Goal: Information Seeking & Learning: Learn about a topic

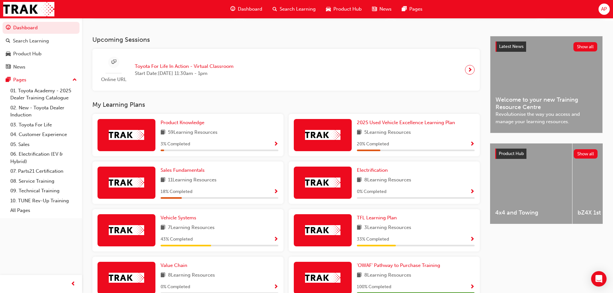
scroll to position [129, 0]
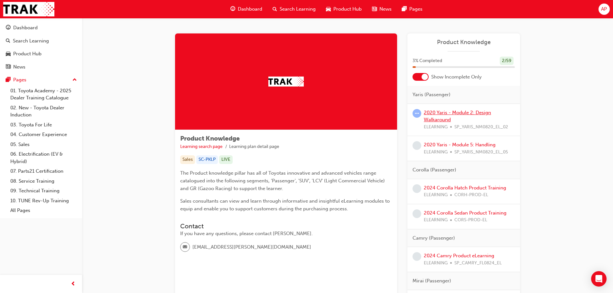
click at [439, 119] on link "2020 Yaris - Module 2: Design Walkaround" at bounding box center [457, 116] width 67 height 13
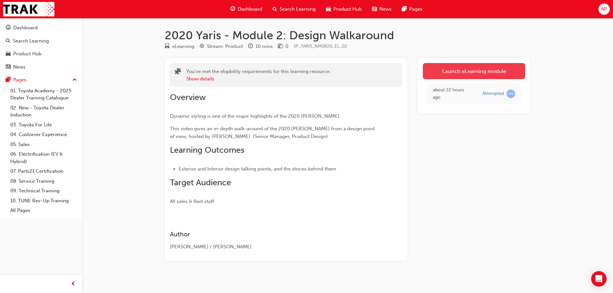
click at [490, 72] on link "Launch eLearning module" at bounding box center [474, 71] width 102 height 16
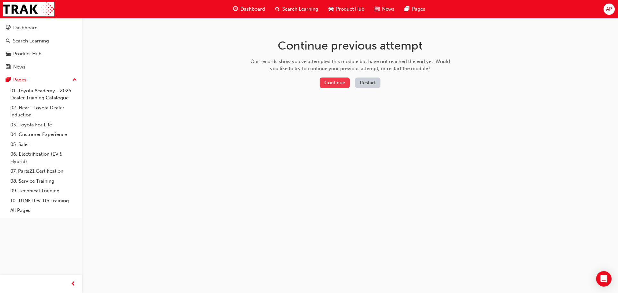
click at [329, 85] on button "Continue" at bounding box center [335, 83] width 30 height 11
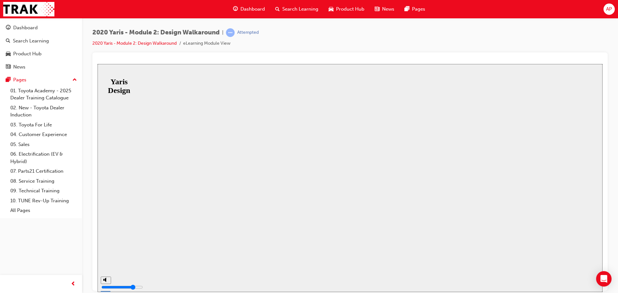
click at [119, 289] on button "Resume" at bounding box center [108, 292] width 21 height 7
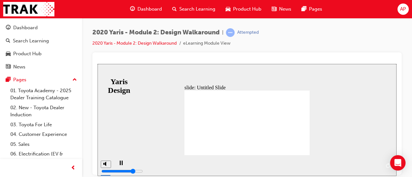
click at [177, 161] on div "playback controls" at bounding box center [254, 161] width 253 height 0
click at [364, 161] on div "playback controls" at bounding box center [254, 161] width 253 height 0
click at [373, 161] on div "playback controls" at bounding box center [254, 161] width 253 height 0
click at [379, 165] on span "NEXT" at bounding box center [378, 167] width 11 height 5
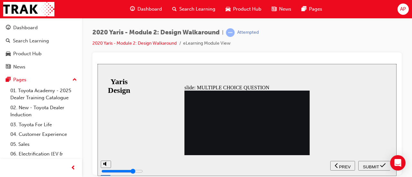
radio input "true"
radio input "false"
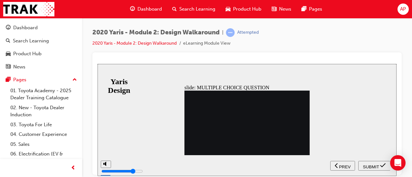
radio input "false"
radio input "true"
click at [370, 166] on span "SUBMIT" at bounding box center [371, 167] width 16 height 5
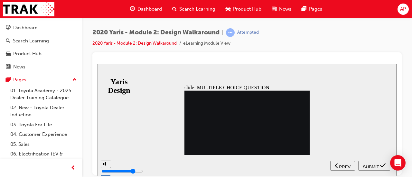
radio input "true"
click at [370, 165] on span "SUBMIT" at bounding box center [371, 167] width 16 height 5
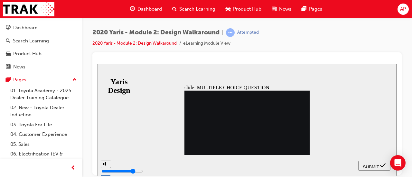
click at [378, 166] on span "SUBMIT" at bounding box center [371, 167] width 16 height 5
radio input "false"
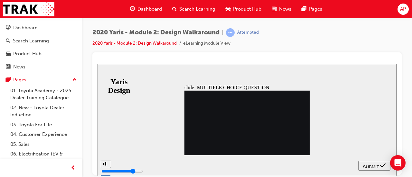
radio input "true"
click at [379, 165] on div "SUBMIT" at bounding box center [374, 166] width 27 height 7
click at [376, 167] on span "SUBMIT" at bounding box center [371, 167] width 16 height 5
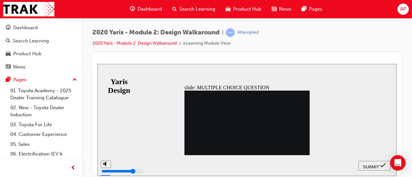
radio input "false"
radio input "true"
click at [374, 165] on span "SUBMIT" at bounding box center [371, 167] width 16 height 5
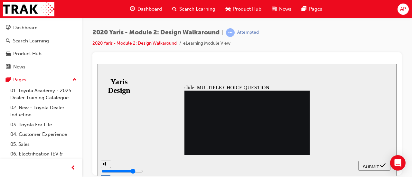
click at [374, 166] on span "SUBMIT" at bounding box center [371, 167] width 16 height 5
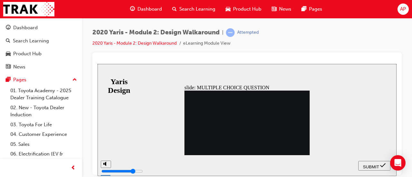
radio input "false"
radio input "true"
click at [377, 167] on span "SUBMIT" at bounding box center [371, 167] width 16 height 5
click at [377, 166] on nav "SUBMIT NEXT PREV" at bounding box center [374, 165] width 32 height 21
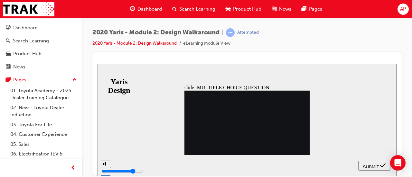
radio input "true"
click at [374, 167] on span "SUBMIT" at bounding box center [371, 167] width 16 height 5
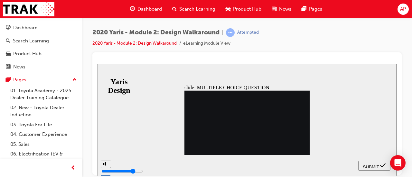
radio input "true"
click at [371, 166] on span "SUBMIT" at bounding box center [371, 167] width 16 height 5
click at [372, 168] on span "SUBMIT" at bounding box center [371, 167] width 16 height 5
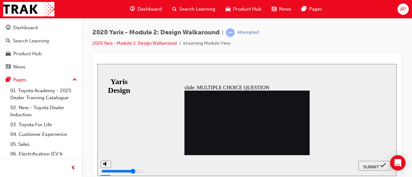
drag, startPoint x: 253, startPoint y: 140, endPoint x: 241, endPoint y: 140, distance: 11.9
radio input "false"
radio input "true"
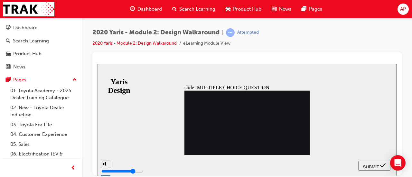
click at [372, 166] on span "SUBMIT" at bounding box center [371, 167] width 16 height 5
radio input "true"
click at [375, 166] on span "SUBMIT" at bounding box center [371, 167] width 16 height 5
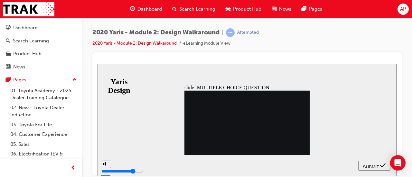
radio input "true"
click at [373, 167] on span "SUBMIT" at bounding box center [371, 167] width 16 height 5
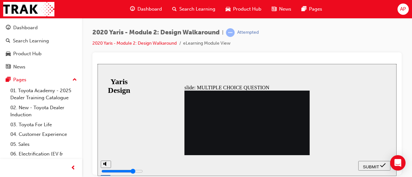
radio input "true"
click at [369, 167] on span "SUBMIT" at bounding box center [371, 167] width 16 height 5
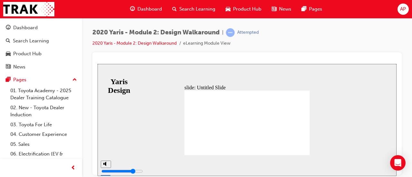
click at [333, 129] on div "slide: Untitled Slide MODULE 2 Design You have completed this module. MODULE 2 …" at bounding box center [247, 120] width 299 height 112
click at [331, 128] on div "slide: Untitled Slide MODULE 2 Design You have completed this module. MODULE 2 …" at bounding box center [247, 120] width 299 height 112
click at [310, 103] on div "slide: Untitled Slide MODULE 2 Design You have completed this module. MODULE 2 …" at bounding box center [247, 120] width 299 height 112
click at [312, 97] on div "slide: Untitled Slide MODULE 2 Design You have completed this module. MODULE 2 …" at bounding box center [247, 120] width 299 height 112
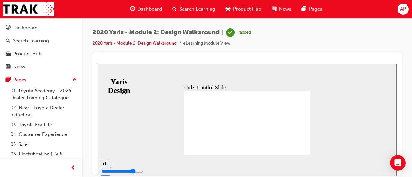
click at [158, 145] on div "slide: Untitled Slide MODULE 2 Design You have completed this module. MODULE 2 …" at bounding box center [247, 120] width 299 height 112
click at [142, 45] on link "2020 Yaris - Module 2: Design Walkaround" at bounding box center [134, 43] width 84 height 5
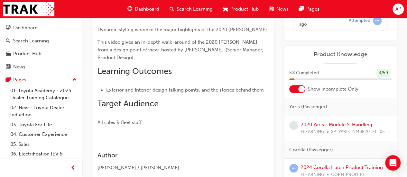
scroll to position [97, 0]
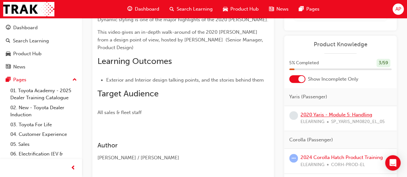
click at [336, 116] on link "2020 Yaris - Module 5: Handling" at bounding box center [337, 115] width 72 height 6
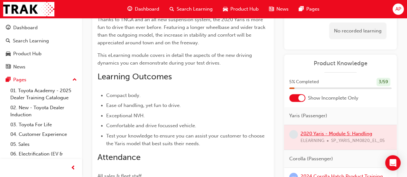
scroll to position [119, 0]
click at [341, 134] on div at bounding box center [340, 137] width 113 height 25
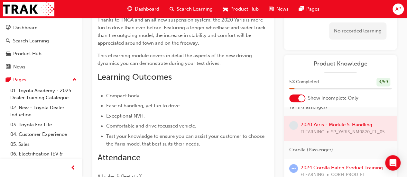
scroll to position [0, 0]
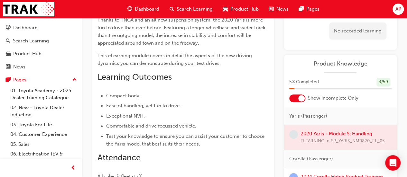
click at [350, 133] on div at bounding box center [340, 137] width 113 height 25
click at [212, 89] on div "Overview Thanks to TNGA and an all new suspension system, the 2020 Yaris is mor…" at bounding box center [183, 88] width 171 height 185
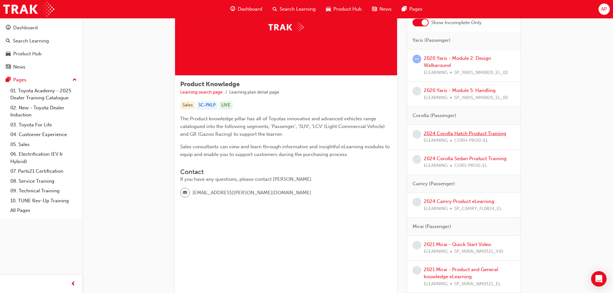
scroll to position [64, 0]
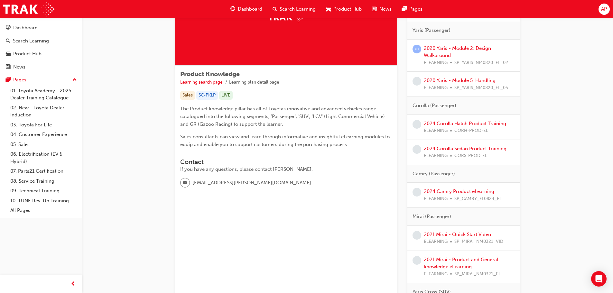
drag, startPoint x: 459, startPoint y: 235, endPoint x: 546, endPoint y: 140, distance: 129.7
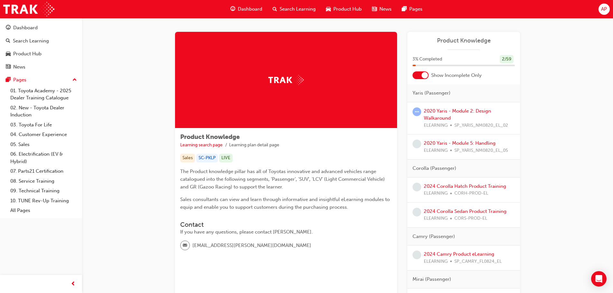
scroll to position [0, 0]
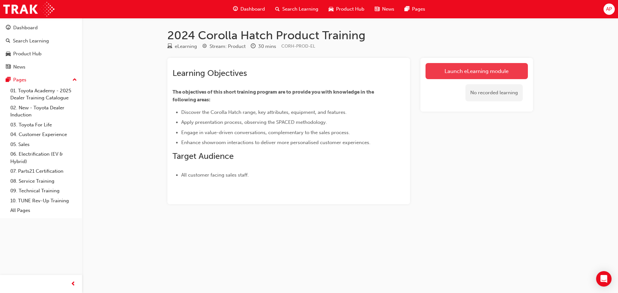
click at [476, 72] on link "Launch eLearning module" at bounding box center [477, 71] width 102 height 16
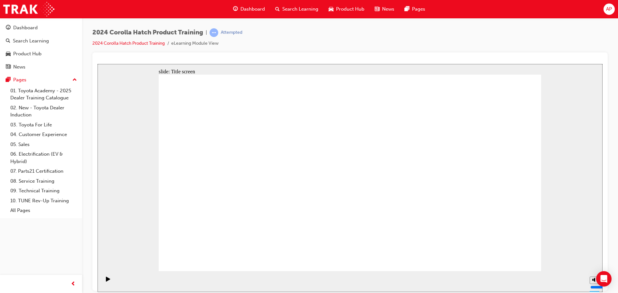
click at [593, 258] on icon "Mute (Ctrl+Alt+M)" at bounding box center [595, 255] width 5 height 5
type input "0"
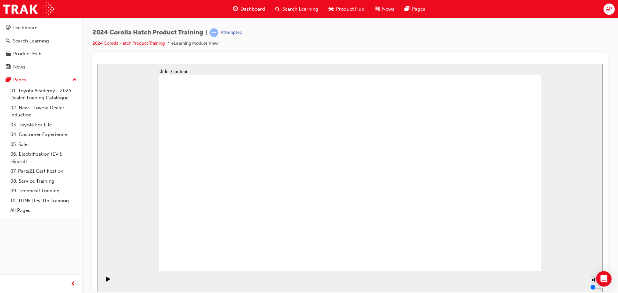
drag, startPoint x: 503, startPoint y: 263, endPoint x: 506, endPoint y: 258, distance: 6.2
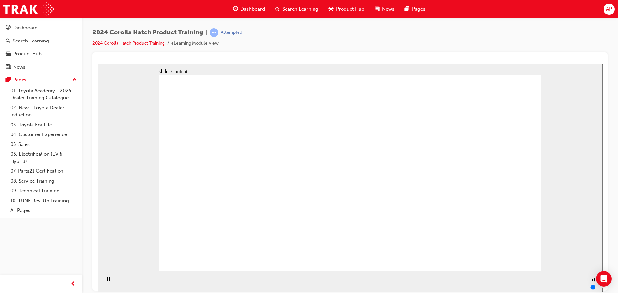
drag, startPoint x: 381, startPoint y: 213, endPoint x: 553, endPoint y: 213, distance: 172.6
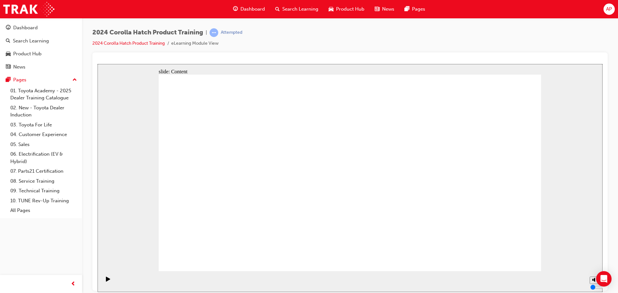
drag, startPoint x: 386, startPoint y: 159, endPoint x: 421, endPoint y: 117, distance: 54.4
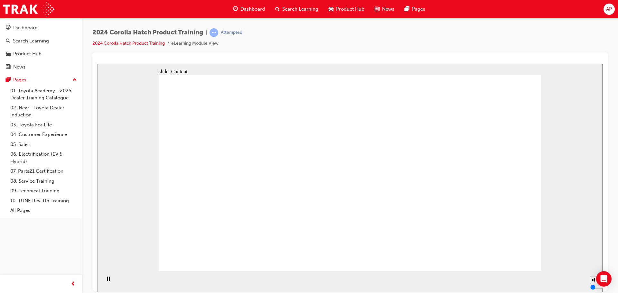
drag, startPoint x: 399, startPoint y: 183, endPoint x: 362, endPoint y: 192, distance: 37.8
drag, startPoint x: 272, startPoint y: 212, endPoint x: 374, endPoint y: 173, distance: 109.1
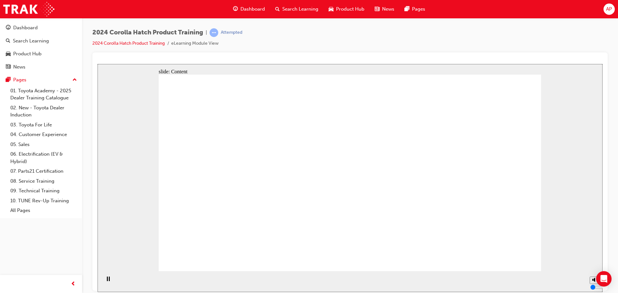
drag, startPoint x: 220, startPoint y: 192, endPoint x: 244, endPoint y: 200, distance: 25.6
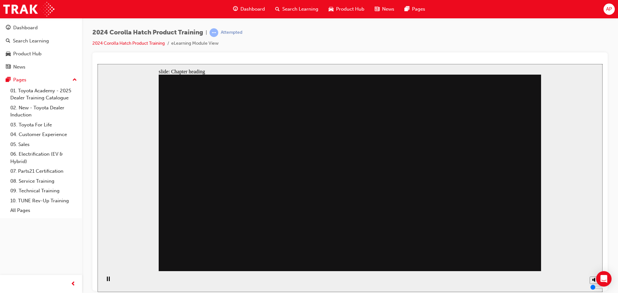
drag, startPoint x: 368, startPoint y: 128, endPoint x: 361, endPoint y: 131, distance: 7.7
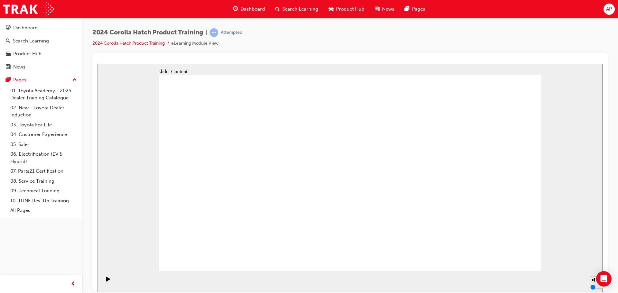
drag, startPoint x: 239, startPoint y: 183, endPoint x: 258, endPoint y: 182, distance: 19.0
drag, startPoint x: 312, startPoint y: 153, endPoint x: 312, endPoint y: 157, distance: 4.5
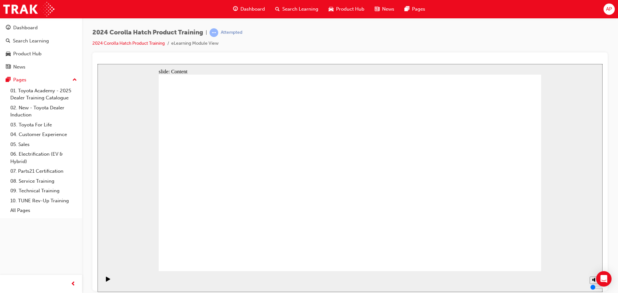
drag, startPoint x: 379, startPoint y: 181, endPoint x: 379, endPoint y: 176, distance: 5.8
drag, startPoint x: 374, startPoint y: 109, endPoint x: 355, endPoint y: 117, distance: 21.4
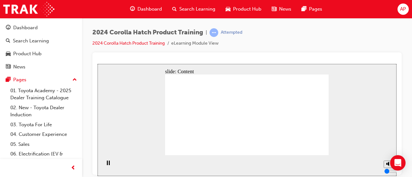
drag, startPoint x: 215, startPoint y: 102, endPoint x: 201, endPoint y: 109, distance: 15.3
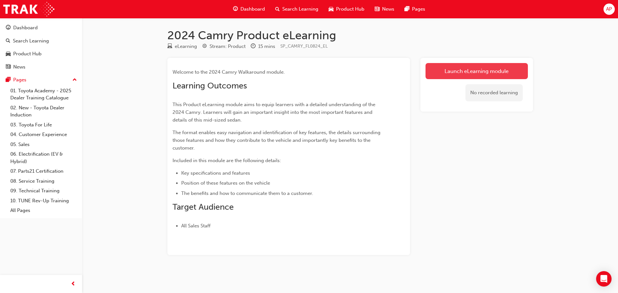
click at [452, 73] on link "Launch eLearning module" at bounding box center [477, 71] width 102 height 16
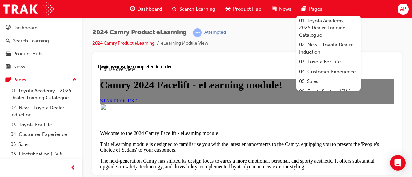
scroll to position [64, 0]
click at [137, 103] on link "START COURSE" at bounding box center [118, 100] width 37 height 5
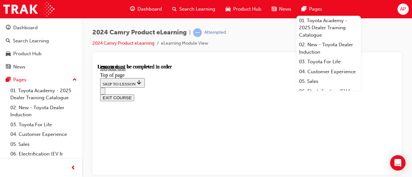
scroll to position [20, 0]
click at [259, 32] on div "2024 Camry Product eLearning | Attempted 2024 Camry Product eLearning eLearning…" at bounding box center [246, 40] width 309 height 24
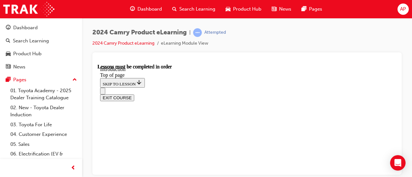
scroll to position [245, 0]
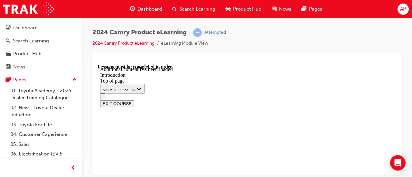
scroll to position [889, 0]
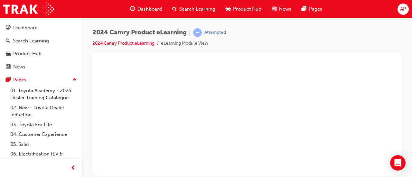
click at [233, 119] on button "Unzoom image" at bounding box center [247, 120] width 299 height 112
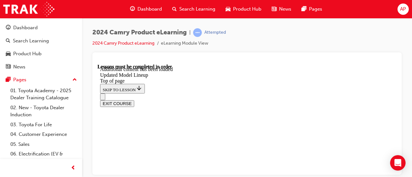
scroll to position [708, 0]
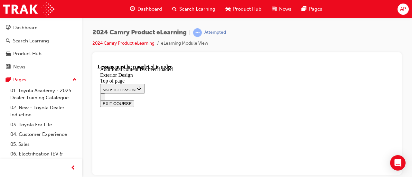
drag, startPoint x: 286, startPoint y: 139, endPoint x: 271, endPoint y: 136, distance: 15.1
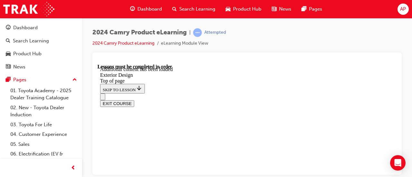
drag, startPoint x: 233, startPoint y: 101, endPoint x: 247, endPoint y: 112, distance: 17.5
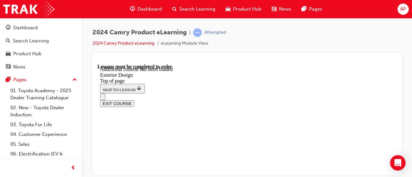
drag, startPoint x: 198, startPoint y: 101, endPoint x: 194, endPoint y: 101, distance: 4.5
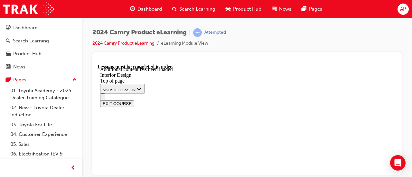
scroll to position [245, 0]
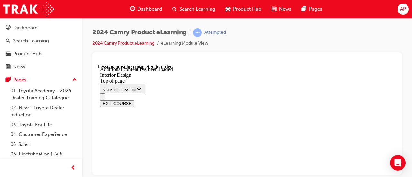
drag, startPoint x: 187, startPoint y: 148, endPoint x: 222, endPoint y: 145, distance: 34.9
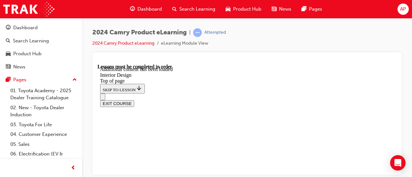
scroll to position [621, 0]
drag, startPoint x: 213, startPoint y: 87, endPoint x: 203, endPoint y: 87, distance: 10.3
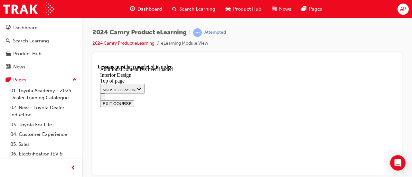
drag, startPoint x: 246, startPoint y: 93, endPoint x: 251, endPoint y: 96, distance: 5.6
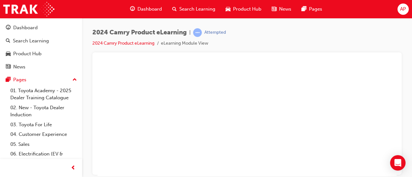
click at [216, 116] on button "Unzoom image" at bounding box center [247, 120] width 299 height 112
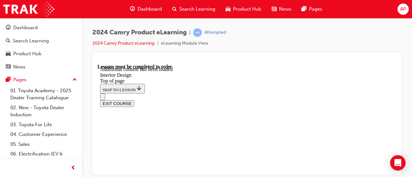
scroll to position [32, 0]
drag, startPoint x: 287, startPoint y: 130, endPoint x: 337, endPoint y: 132, distance: 49.6
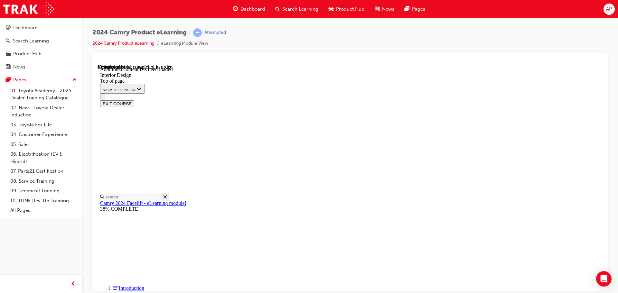
scroll to position [161, 0]
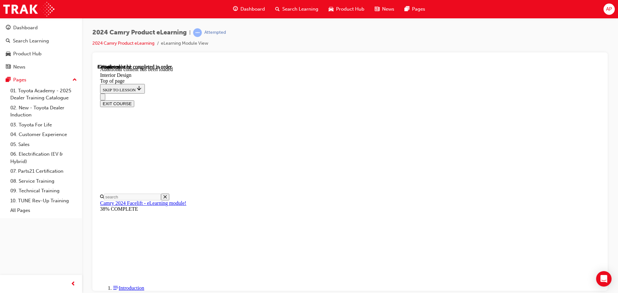
drag, startPoint x: 287, startPoint y: 231, endPoint x: 323, endPoint y: 228, distance: 36.8
drag, startPoint x: 284, startPoint y: 202, endPoint x: 304, endPoint y: 198, distance: 19.6
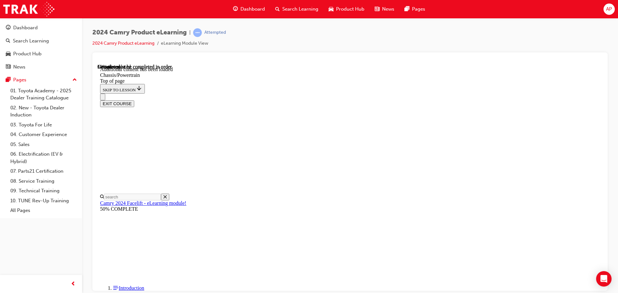
drag, startPoint x: 316, startPoint y: 202, endPoint x: 331, endPoint y: 197, distance: 16.2
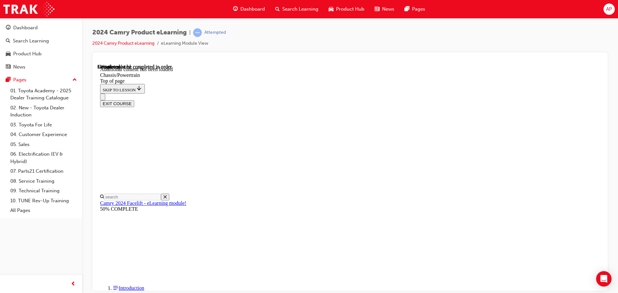
scroll to position [718, 0]
drag, startPoint x: 406, startPoint y: 135, endPoint x: 408, endPoint y: 138, distance: 3.5
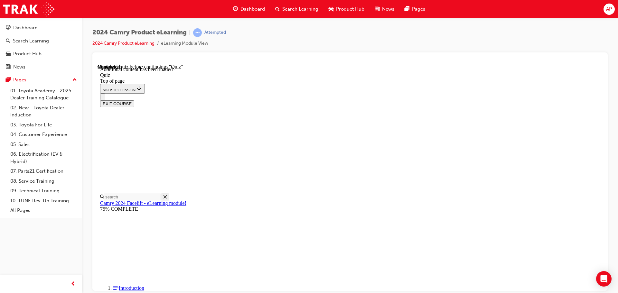
scroll to position [20, 0]
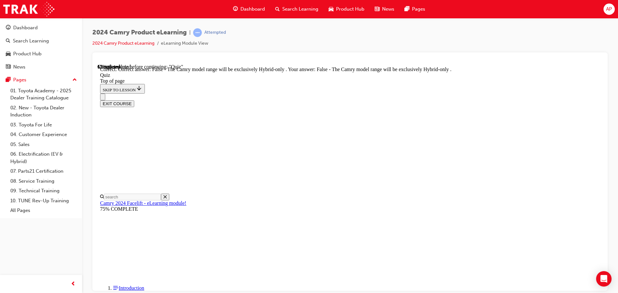
scroll to position [85, 0]
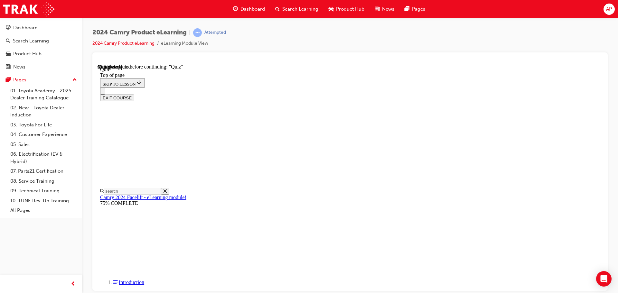
scroll to position [52, 0]
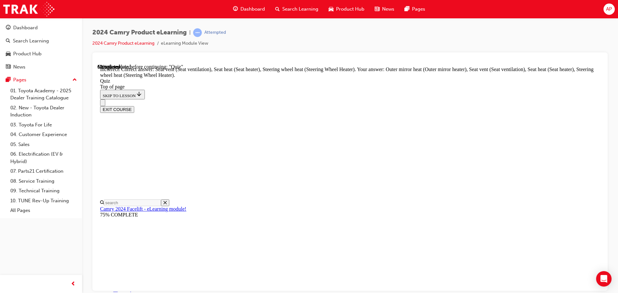
scroll to position [141, 0]
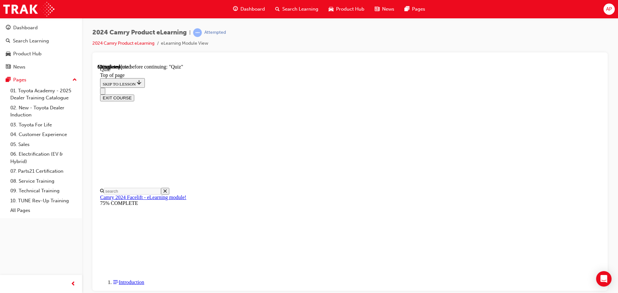
scroll to position [52, 0]
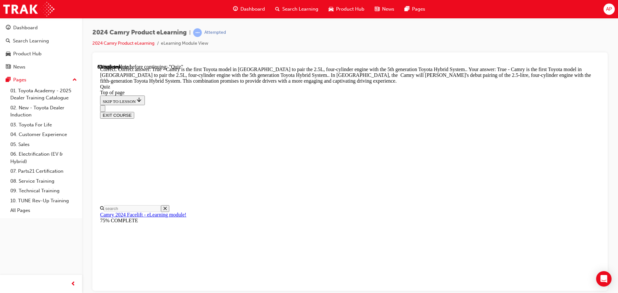
scroll to position [146, 0]
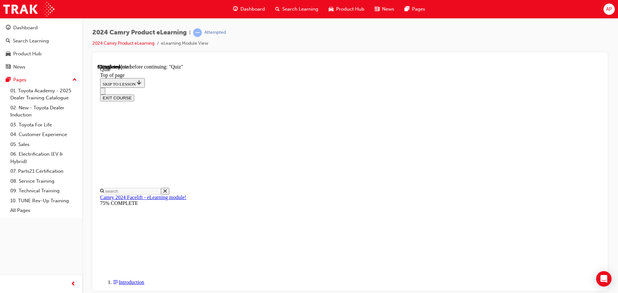
scroll to position [116, 0]
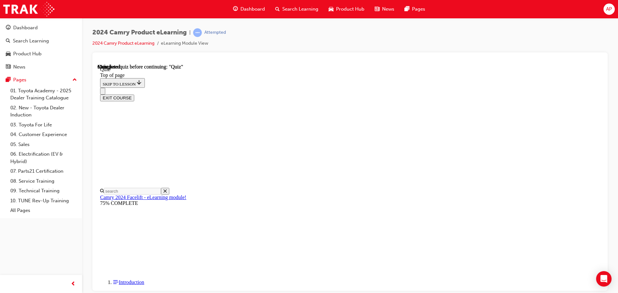
scroll to position [121, 0]
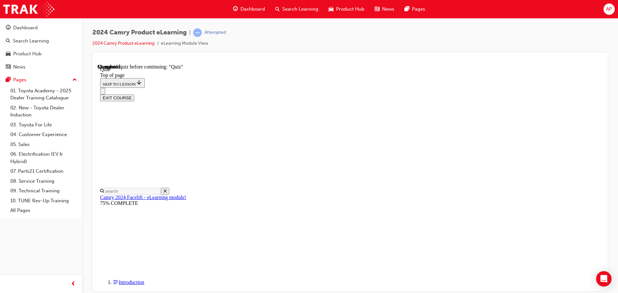
drag, startPoint x: 299, startPoint y: 202, endPoint x: 300, endPoint y: 214, distance: 12.0
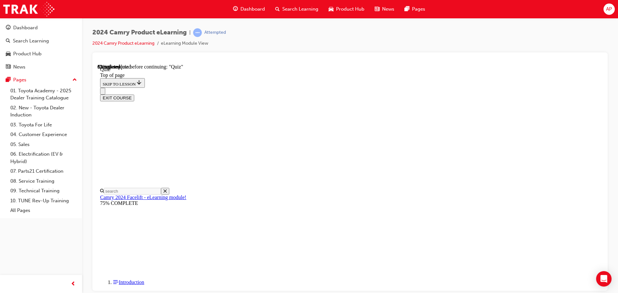
scroll to position [84, 0]
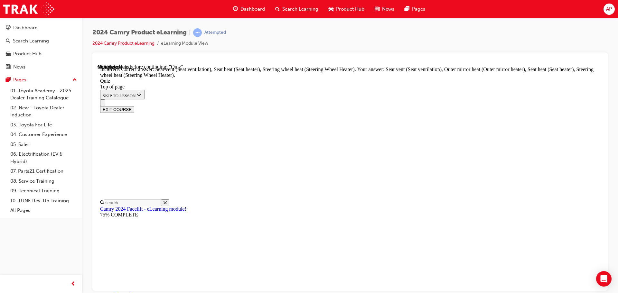
scroll to position [141, 0]
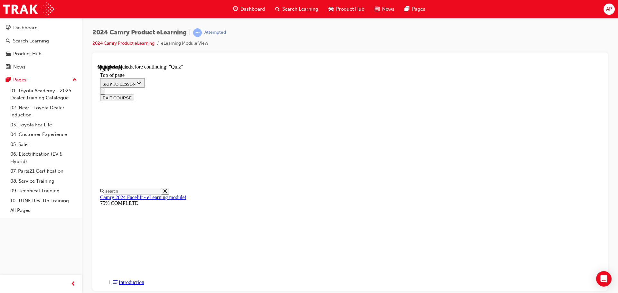
scroll to position [20, 0]
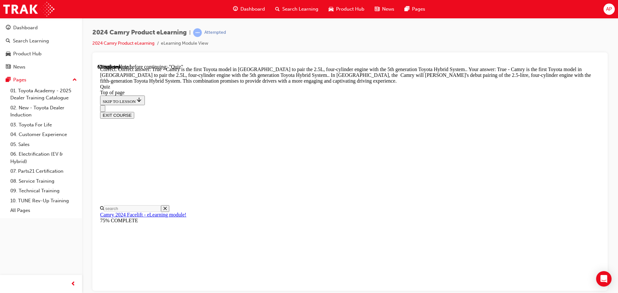
drag, startPoint x: 400, startPoint y: 262, endPoint x: 401, endPoint y: 265, distance: 3.7
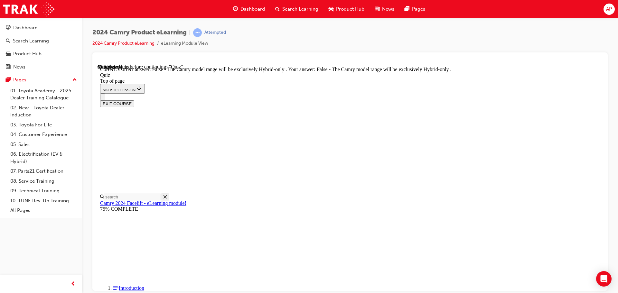
drag, startPoint x: 401, startPoint y: 269, endPoint x: 400, endPoint y: 264, distance: 5.0
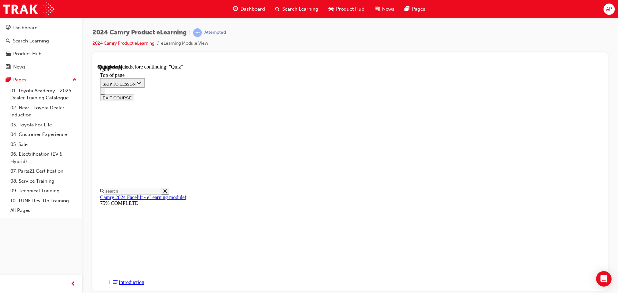
scroll to position [138, 0]
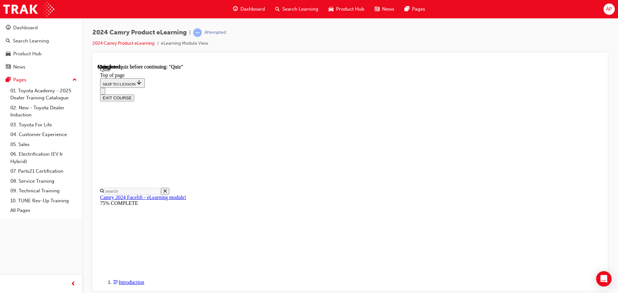
scroll to position [121, 0]
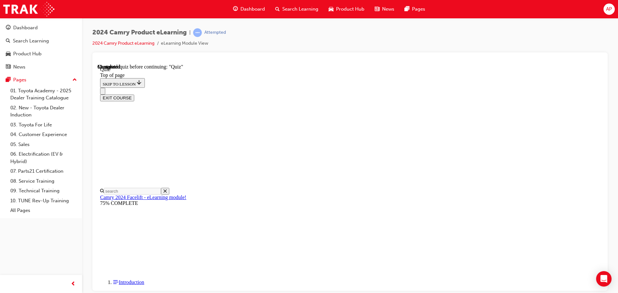
scroll to position [20, 0]
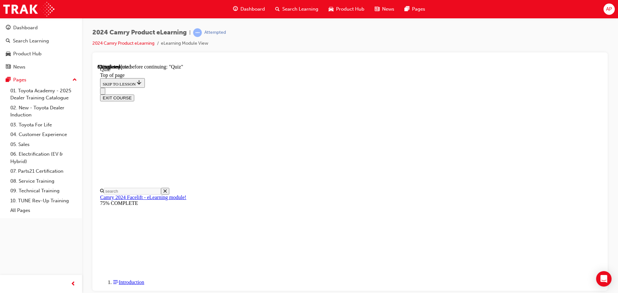
scroll to position [145, 0]
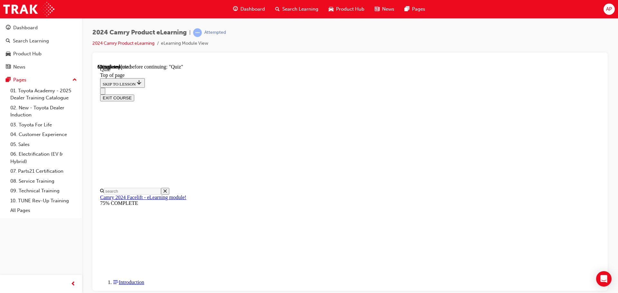
scroll to position [84, 0]
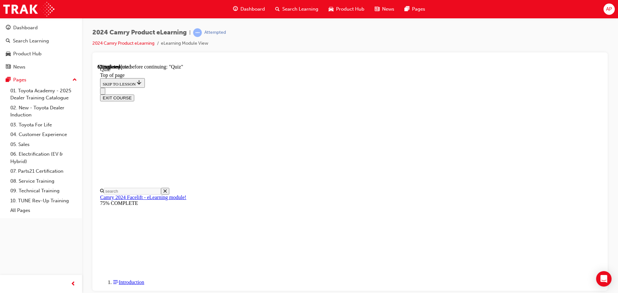
scroll to position [52, 0]
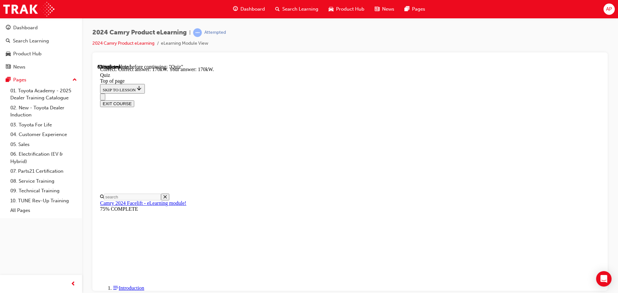
scroll to position [141, 0]
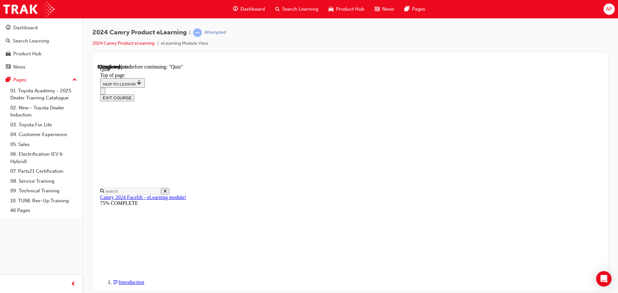
scroll to position [52, 0]
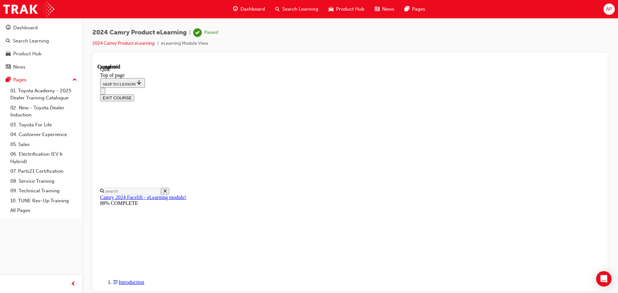
scroll to position [121, 0]
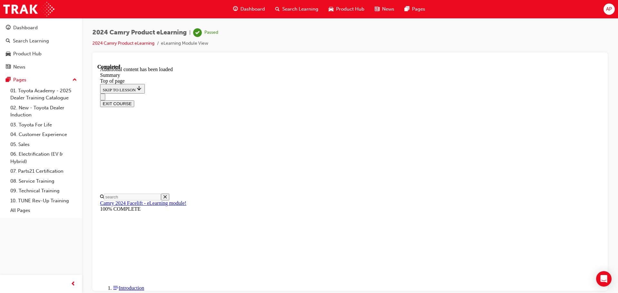
click at [134, 100] on button "EXIT COURSE" at bounding box center [117, 103] width 34 height 7
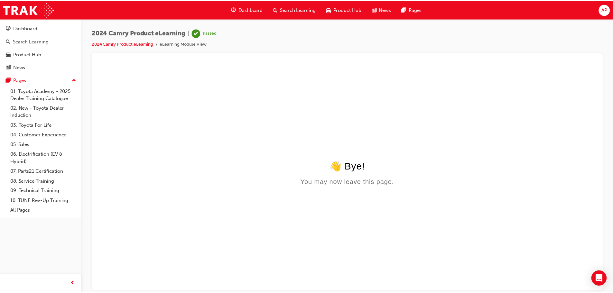
scroll to position [0, 0]
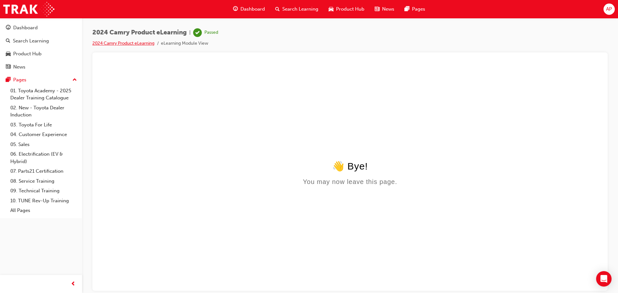
click at [138, 45] on link "2024 Camry Product eLearning" at bounding box center [123, 43] width 62 height 5
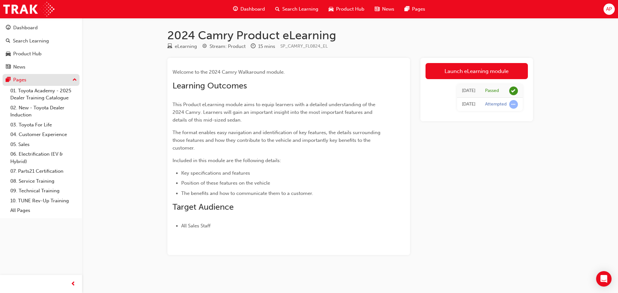
click at [16, 78] on div "Pages" at bounding box center [19, 79] width 13 height 7
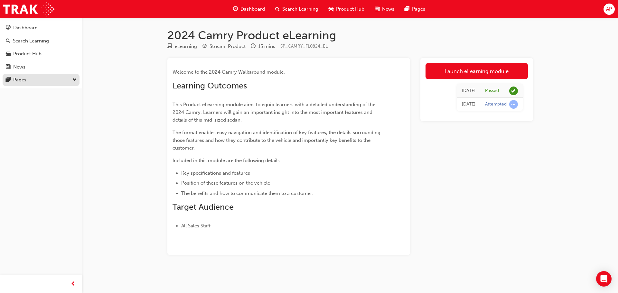
click at [33, 80] on div "Pages" at bounding box center [41, 80] width 71 height 8
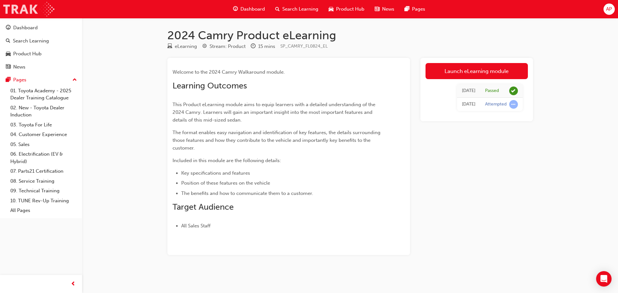
click at [24, 12] on img at bounding box center [28, 9] width 51 height 14
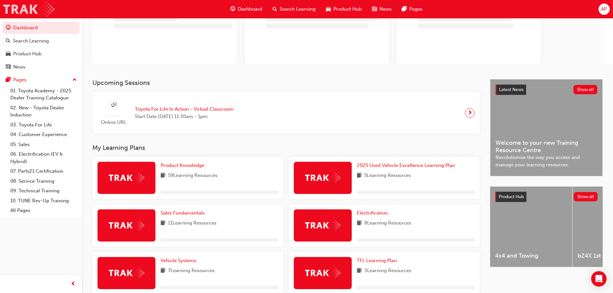
scroll to position [64, 0]
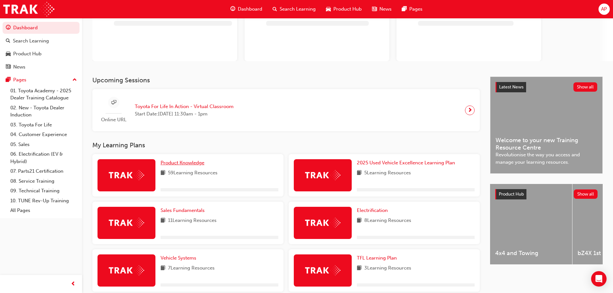
click at [194, 166] on link "Product Knowledge" at bounding box center [184, 162] width 46 height 7
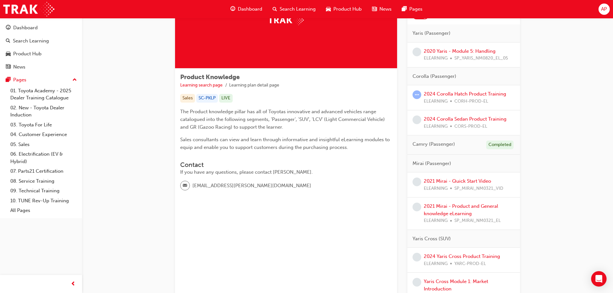
scroll to position [64, 0]
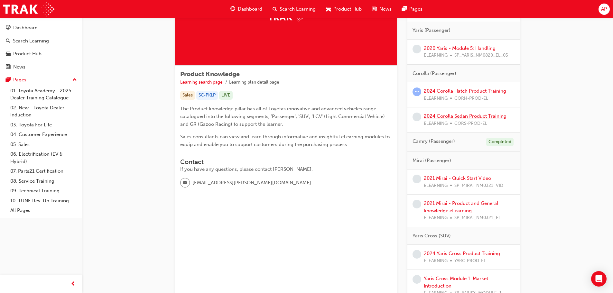
click at [450, 118] on link "2024 Corolla Sedan Product Training" at bounding box center [465, 116] width 83 height 6
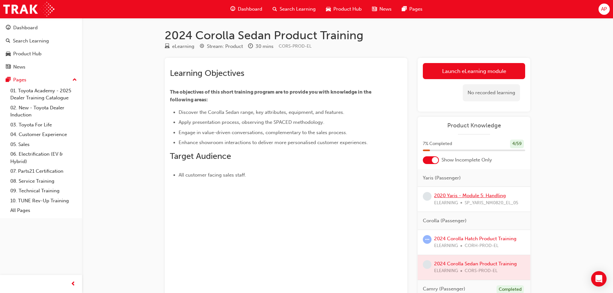
click at [484, 196] on link "2020 Yaris - Module 5: Handling" at bounding box center [470, 196] width 72 height 6
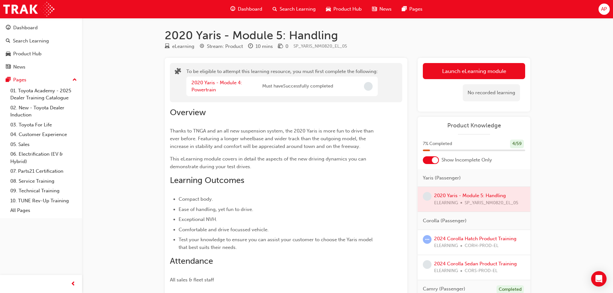
drag, startPoint x: 463, startPoint y: 196, endPoint x: 408, endPoint y: 193, distance: 55.1
click at [408, 193] on div "To be eligible to attempt this learning resource, you must first complete the f…" at bounding box center [348, 199] width 366 height 282
drag, startPoint x: 447, startPoint y: 195, endPoint x: 385, endPoint y: 179, distance: 63.8
click at [389, 189] on div "Overview Thanks to TNGA and an all new suspension system, the 2020 Yaris is mor…" at bounding box center [286, 193] width 233 height 182
click at [313, 85] on span "Must have Successfully completed" at bounding box center [297, 86] width 71 height 7
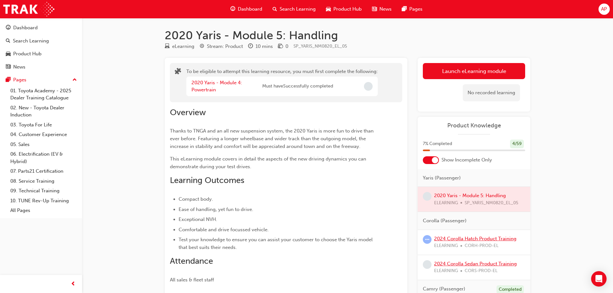
drag, startPoint x: 462, startPoint y: 264, endPoint x: 451, endPoint y: 238, distance: 29.0
click at [451, 238] on link "2024 Corolla Hatch Product Training" at bounding box center [475, 239] width 82 height 6
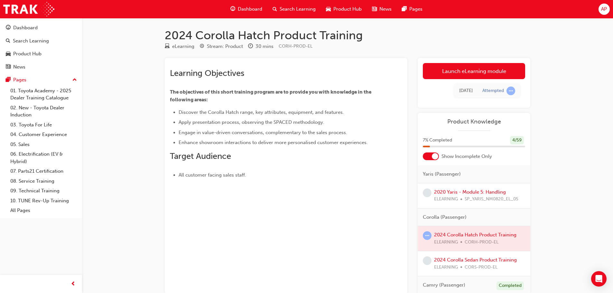
click at [489, 235] on div at bounding box center [474, 238] width 113 height 25
